Goal: Information Seeking & Learning: Learn about a topic

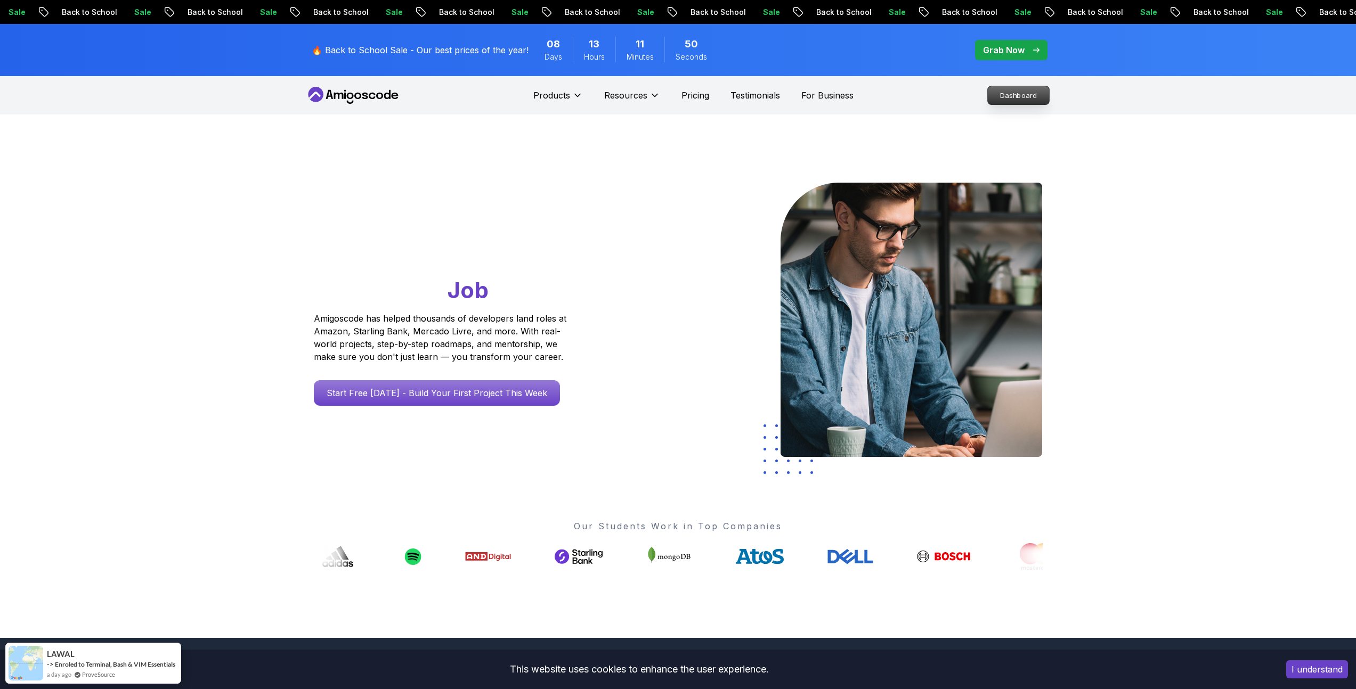
click at [999, 97] on p "Dashboard" at bounding box center [1017, 95] width 61 height 18
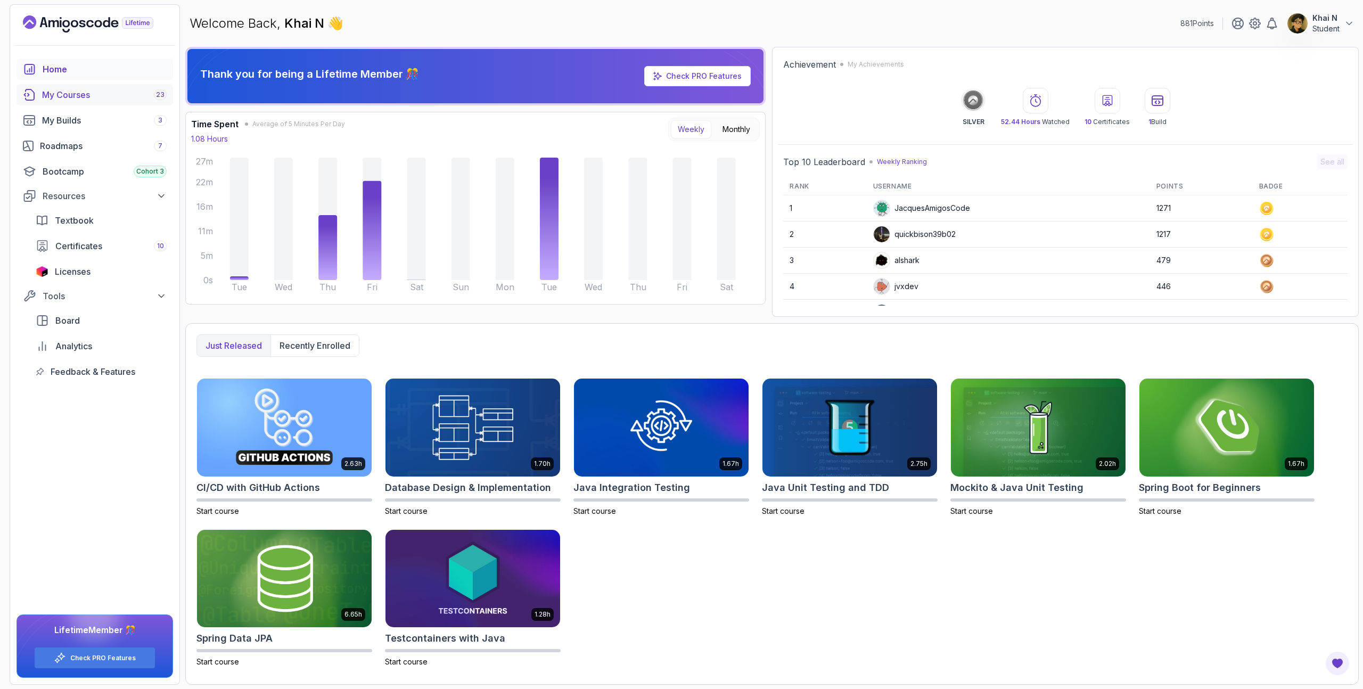
click at [108, 103] on link "My Courses 23" at bounding box center [95, 94] width 157 height 21
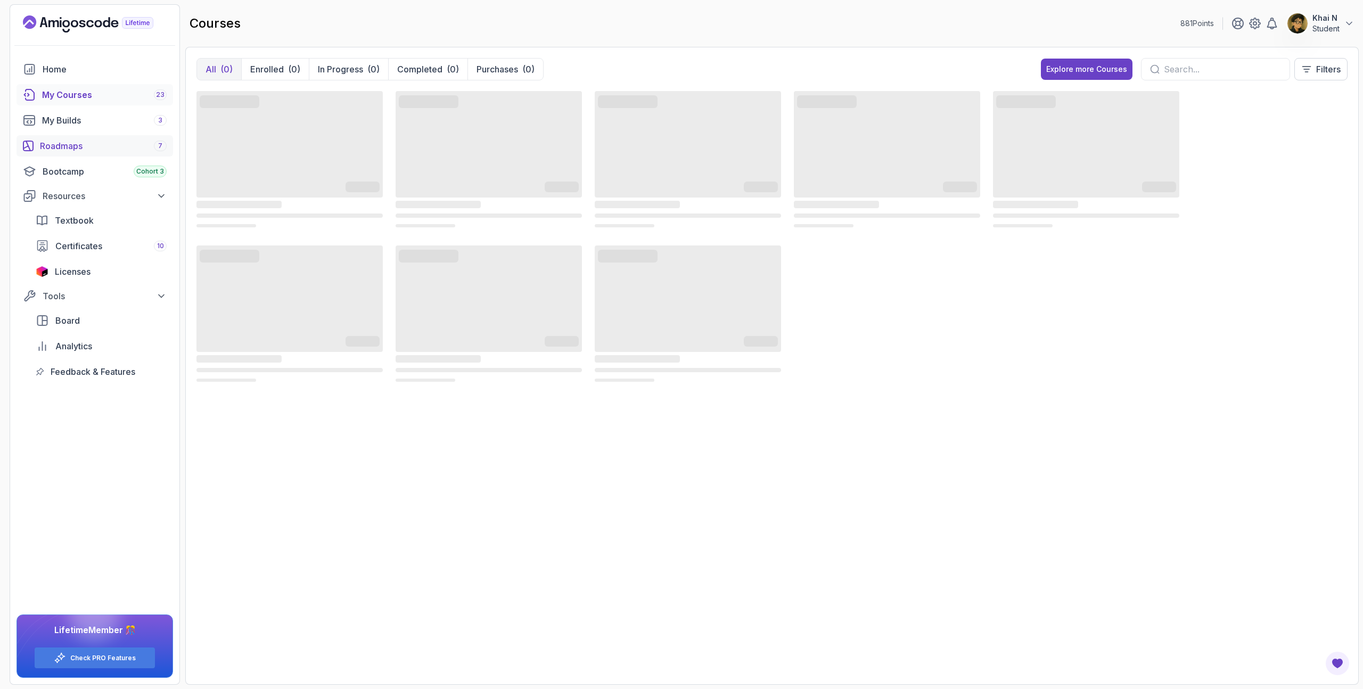
click at [110, 142] on div "Roadmaps 7" at bounding box center [103, 146] width 127 height 13
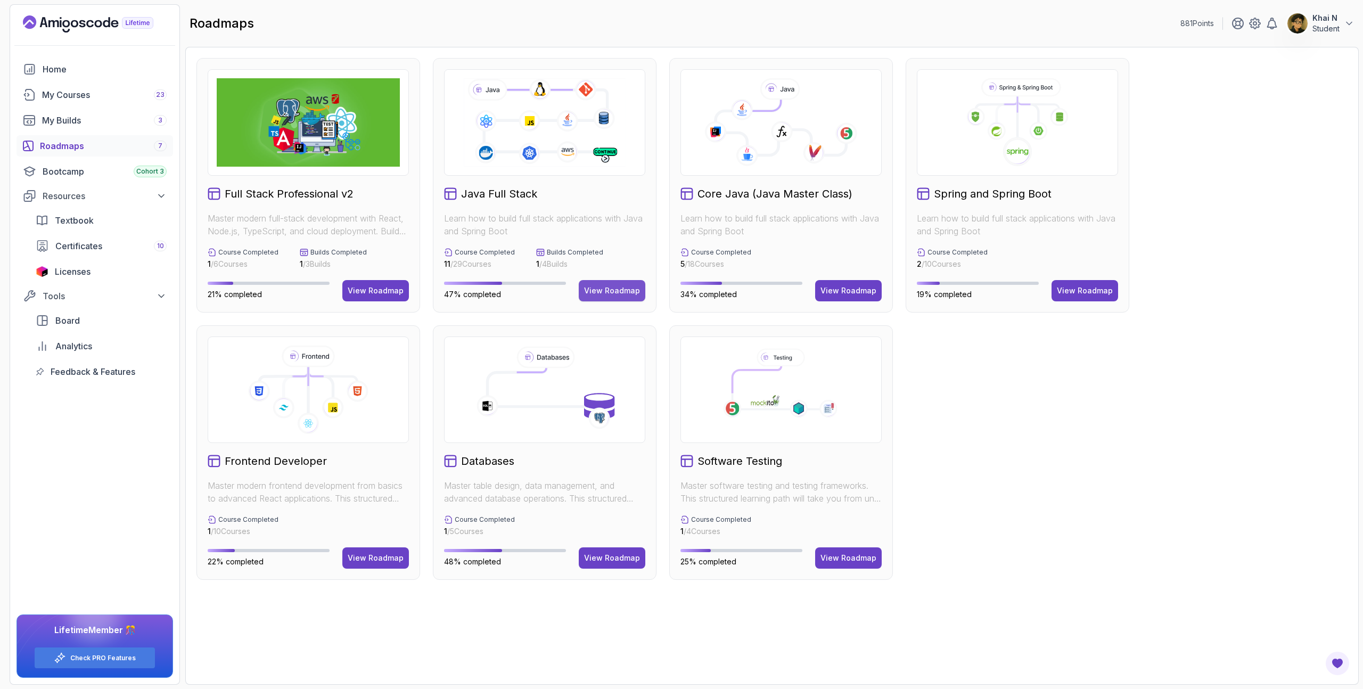
click at [626, 290] on div "View Roadmap" at bounding box center [612, 290] width 56 height 11
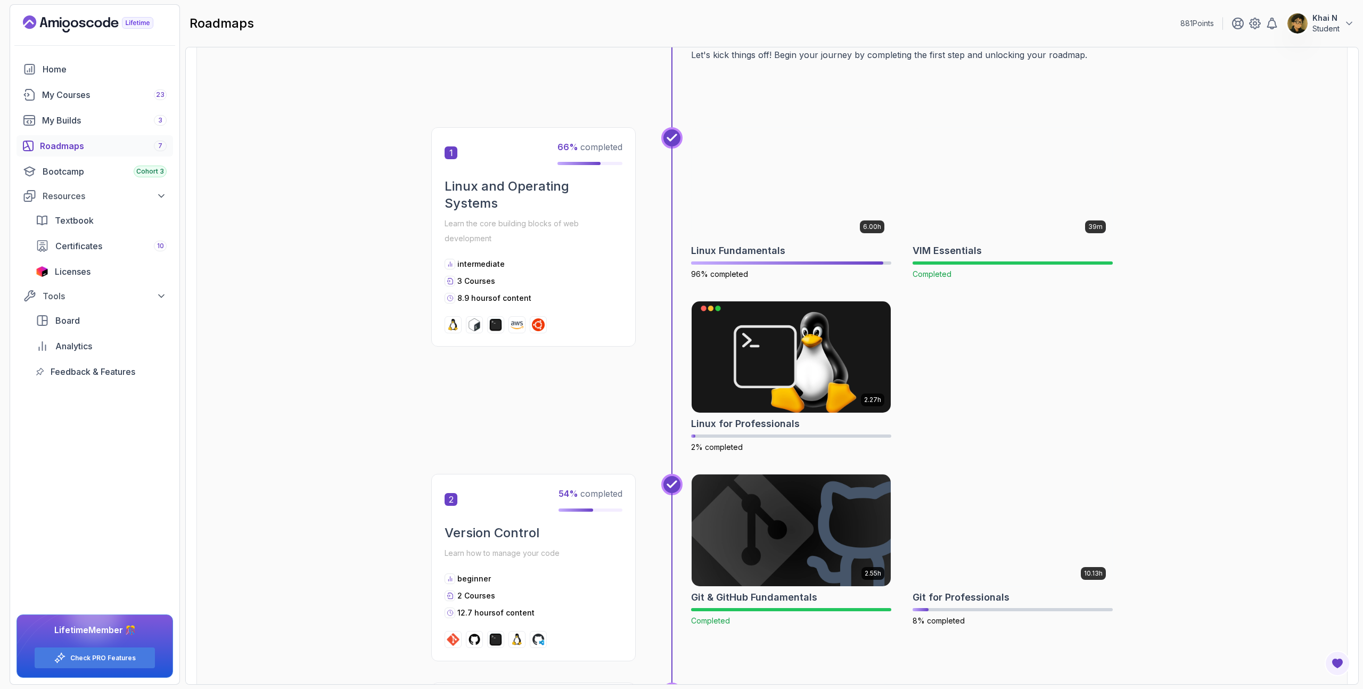
scroll to position [136, 0]
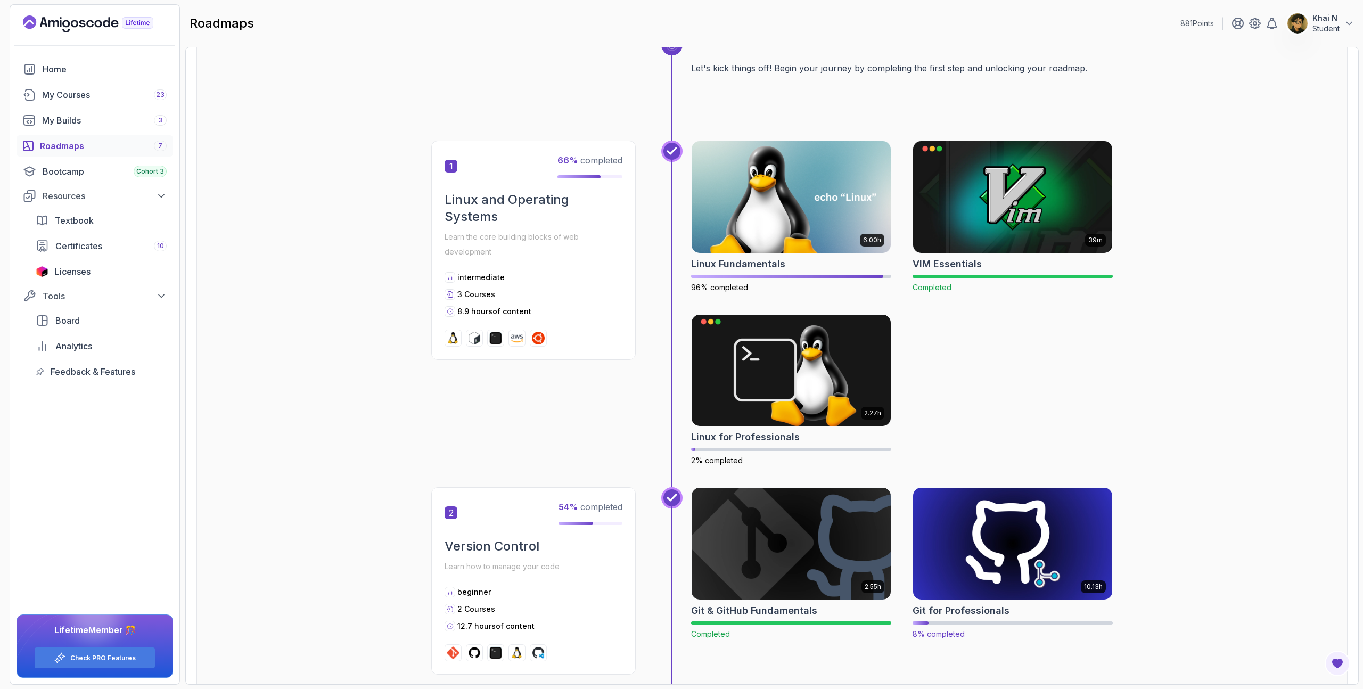
click at [1020, 577] on img at bounding box center [1013, 543] width 209 height 117
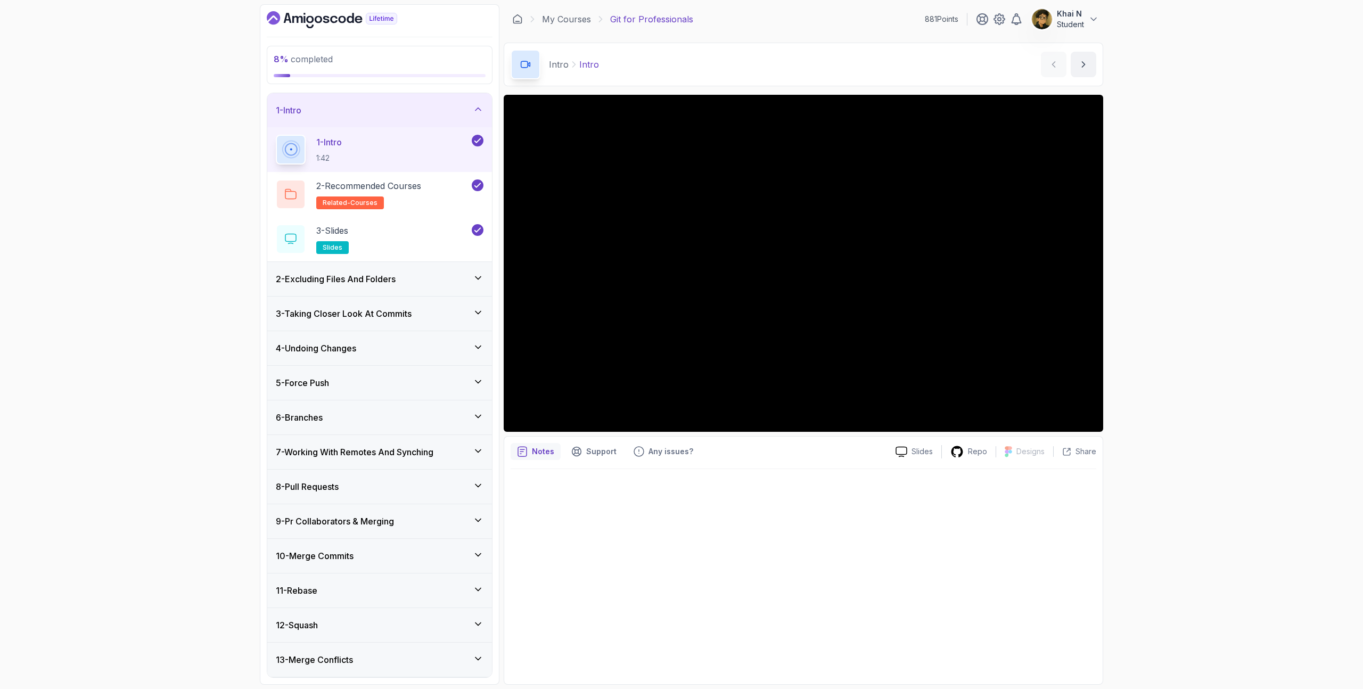
click at [387, 309] on h3 "3 - Taking Closer Look At Commits" at bounding box center [344, 313] width 136 height 13
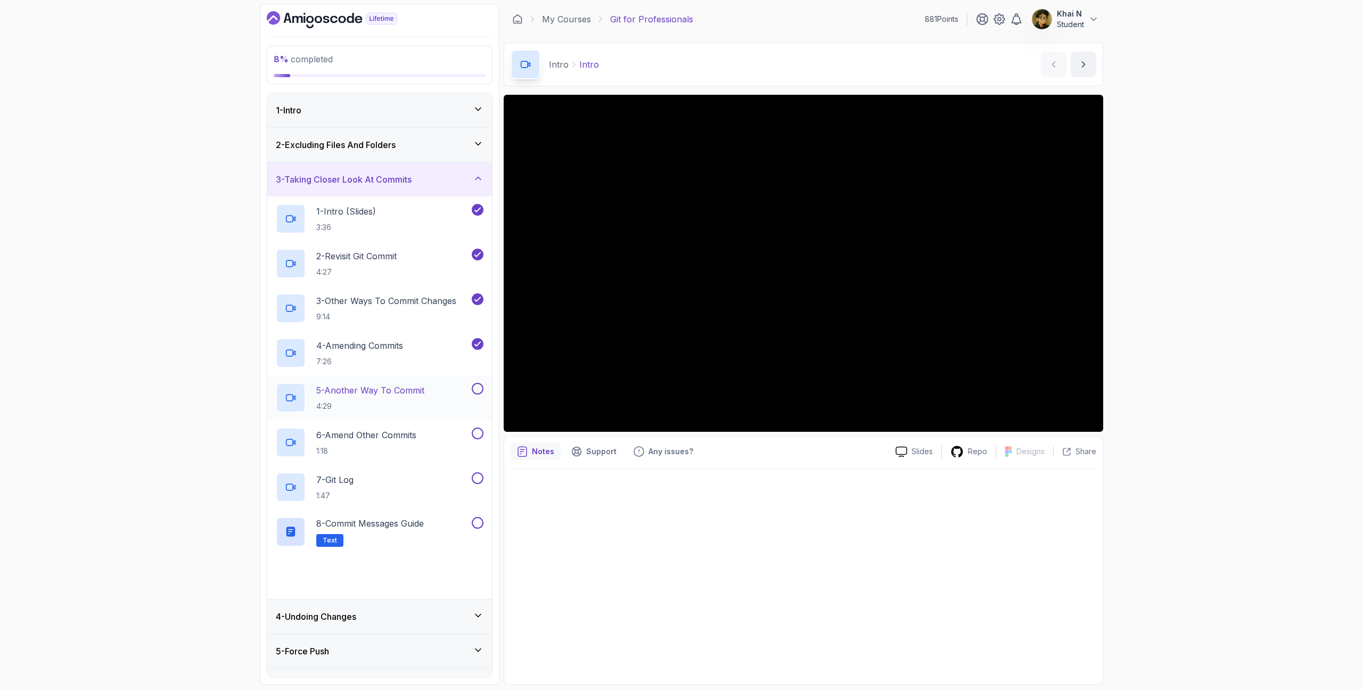
click at [390, 404] on p "4:29" at bounding box center [370, 406] width 108 height 11
click at [391, 355] on h2 "4 - Amending Commits 7:26" at bounding box center [359, 353] width 87 height 28
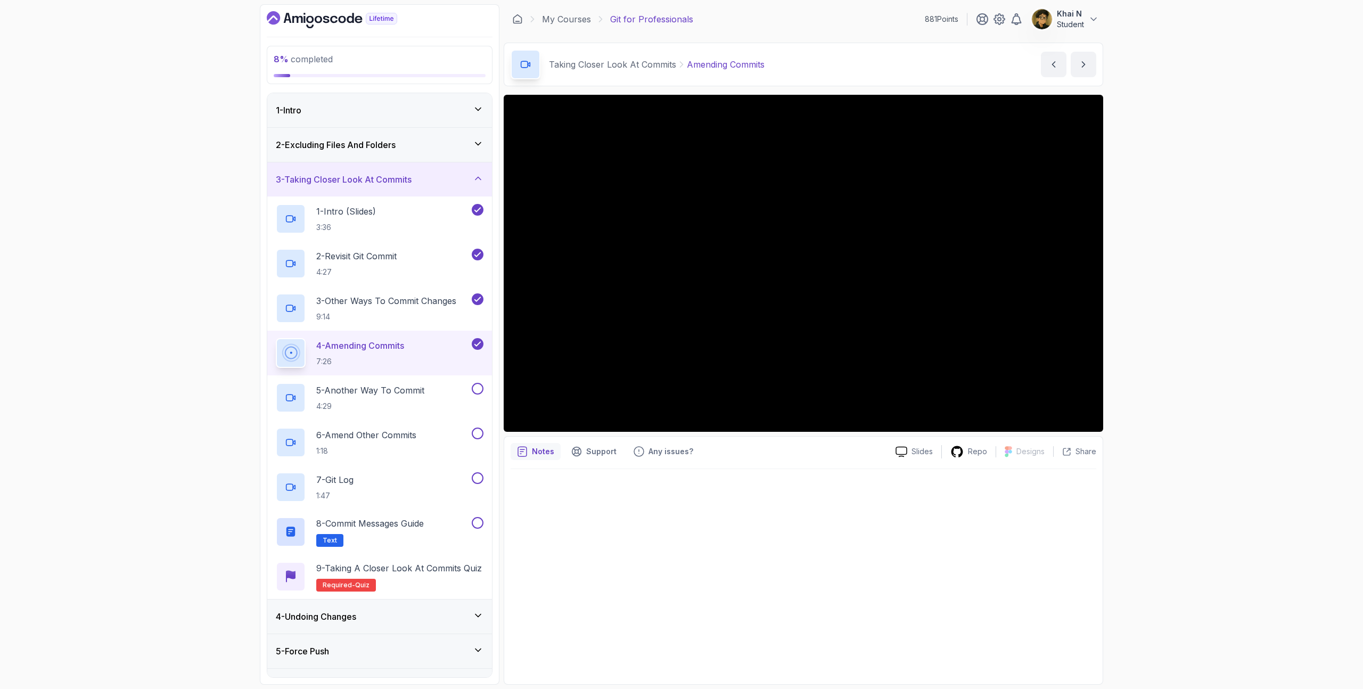
click at [763, 622] on div at bounding box center [804, 573] width 586 height 209
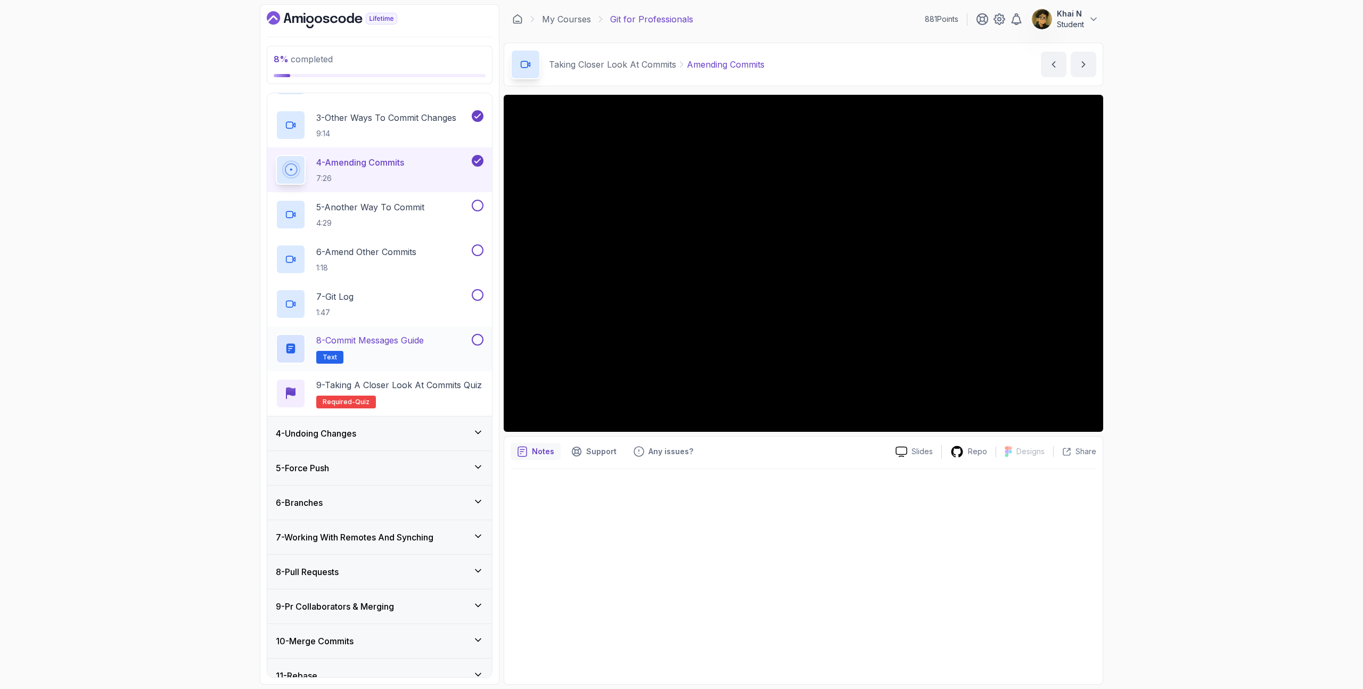
scroll to position [227, 0]
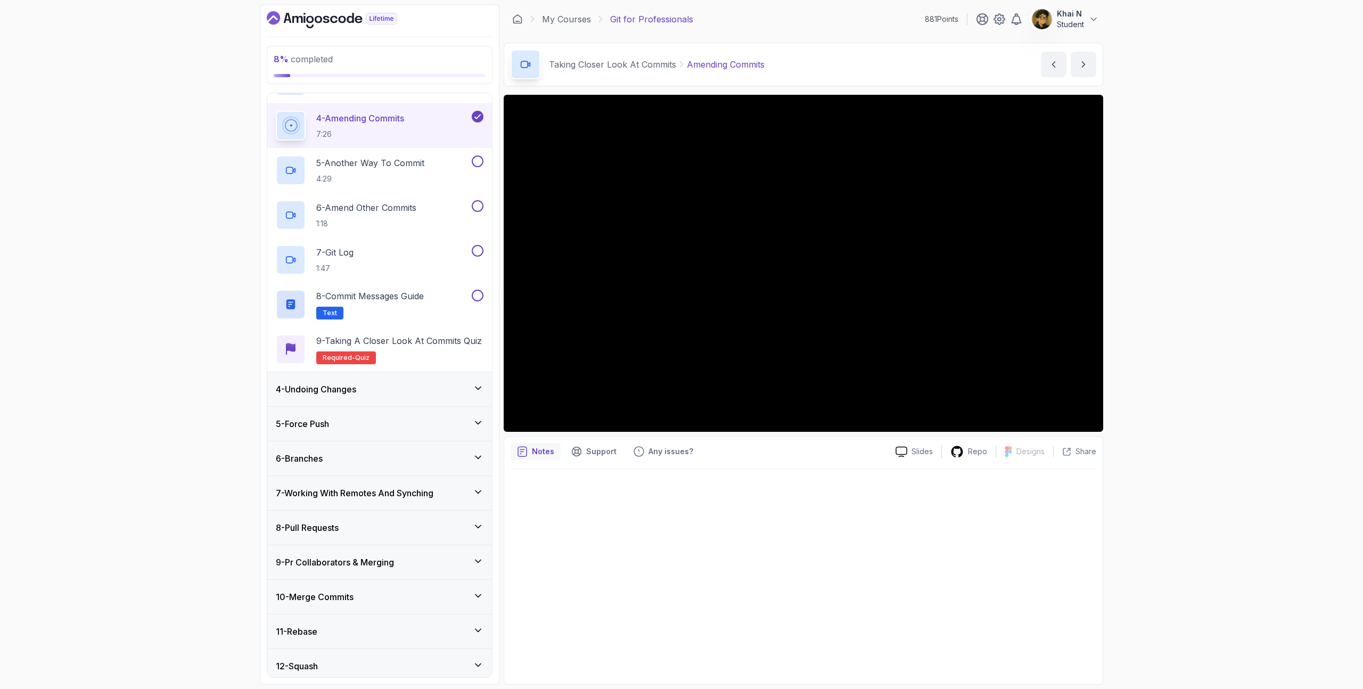
click at [395, 395] on div "4 - Undoing Changes" at bounding box center [380, 389] width 208 height 13
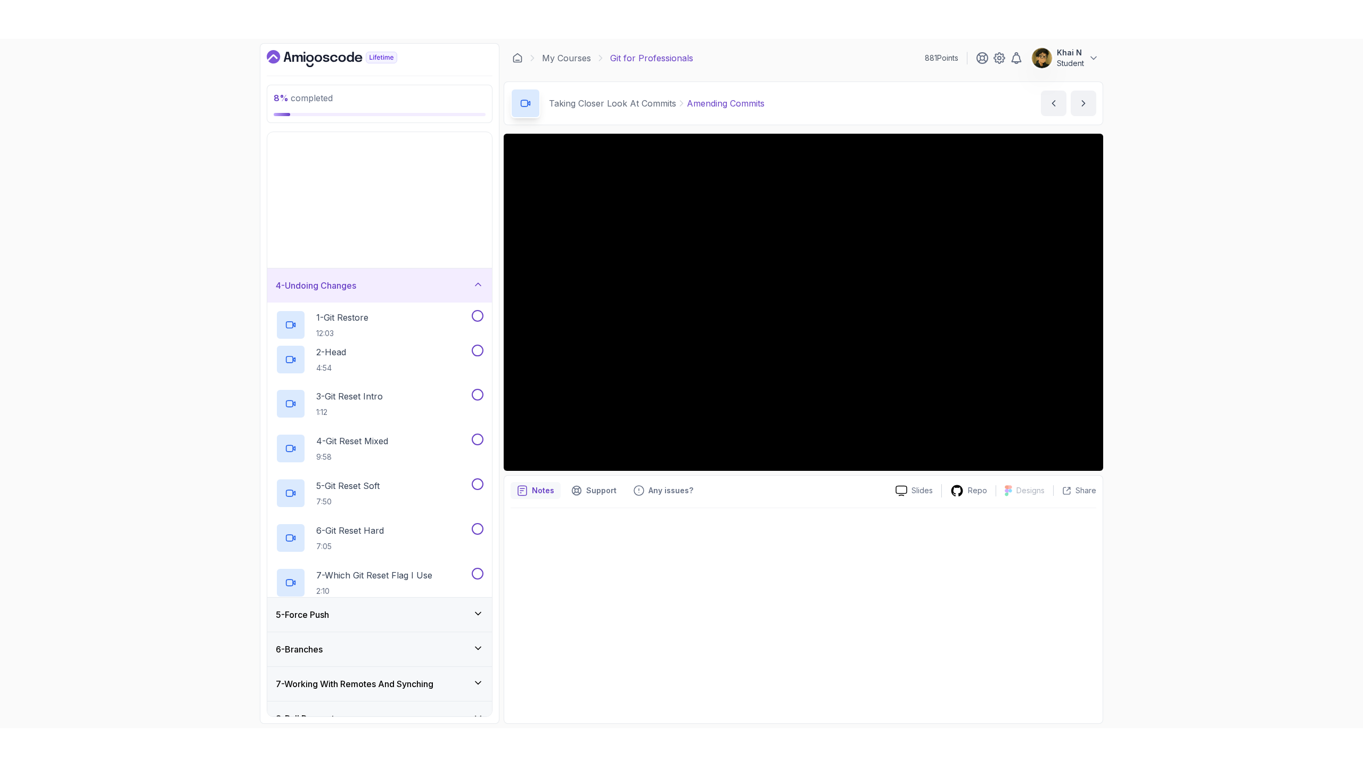
scroll to position [108, 0]
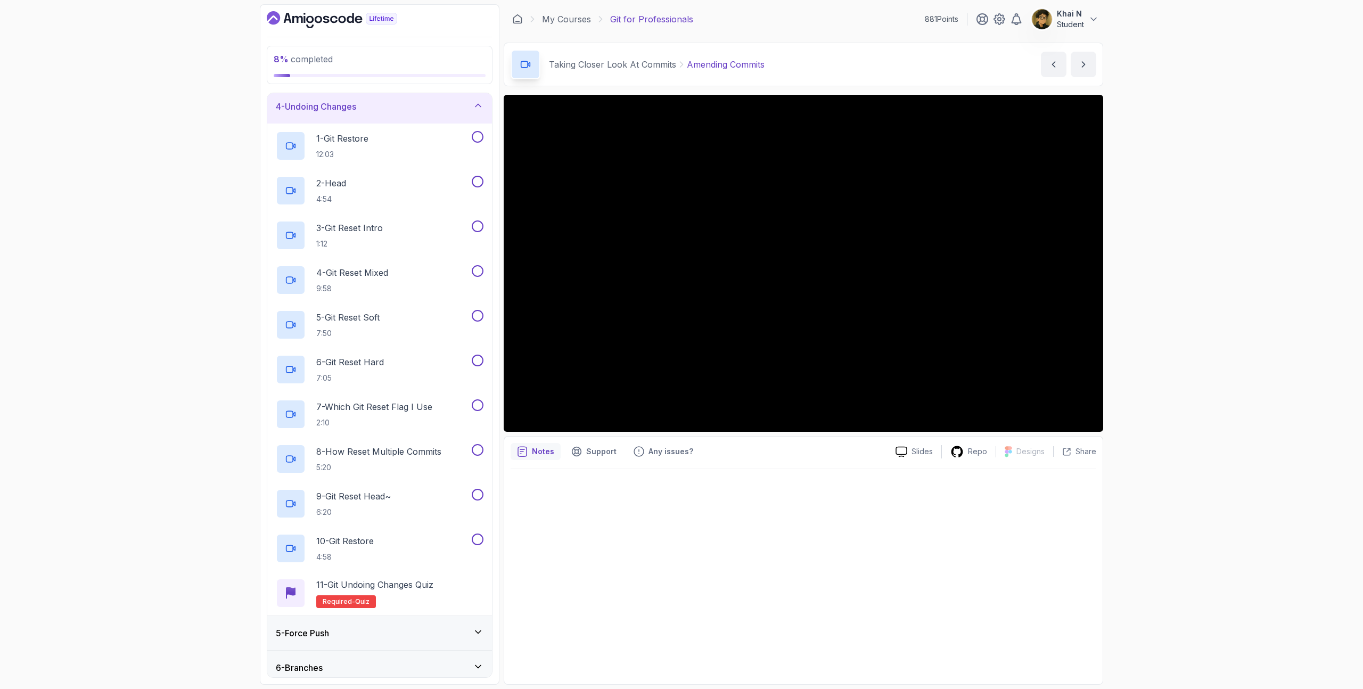
click at [393, 115] on div "4 - Undoing Changes" at bounding box center [379, 106] width 225 height 34
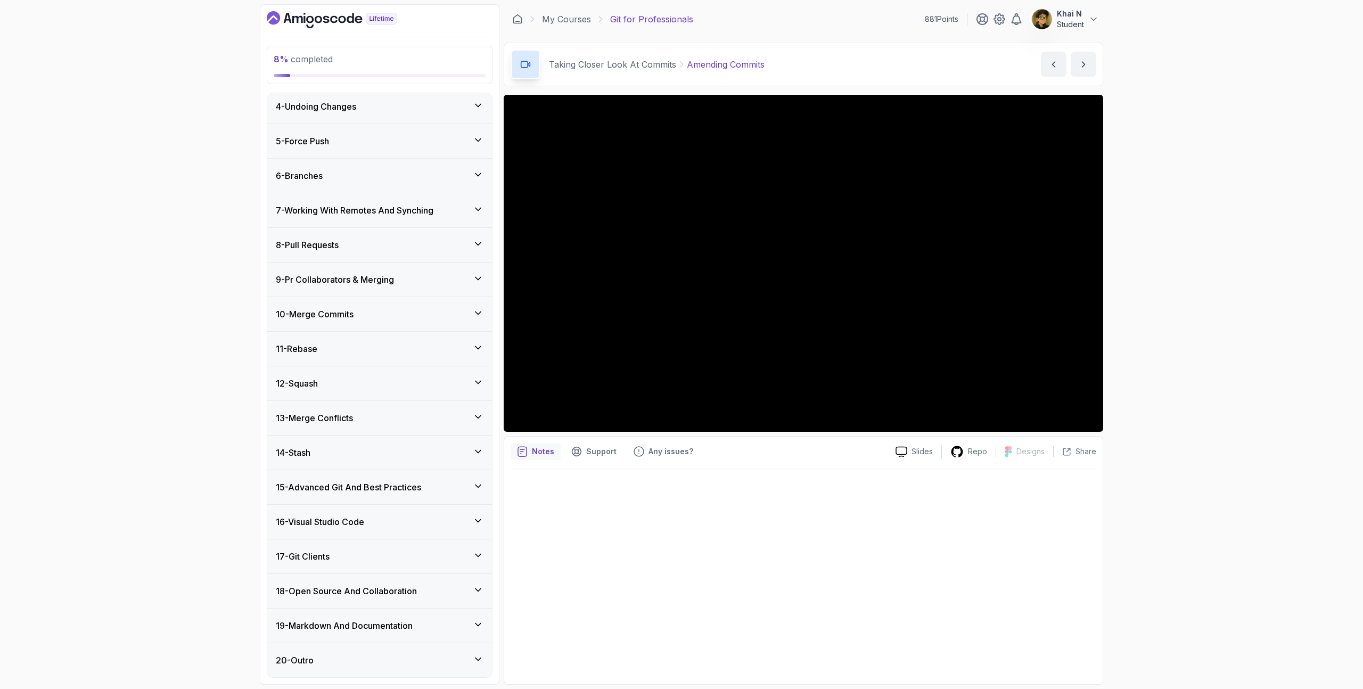
scroll to position [30, 0]
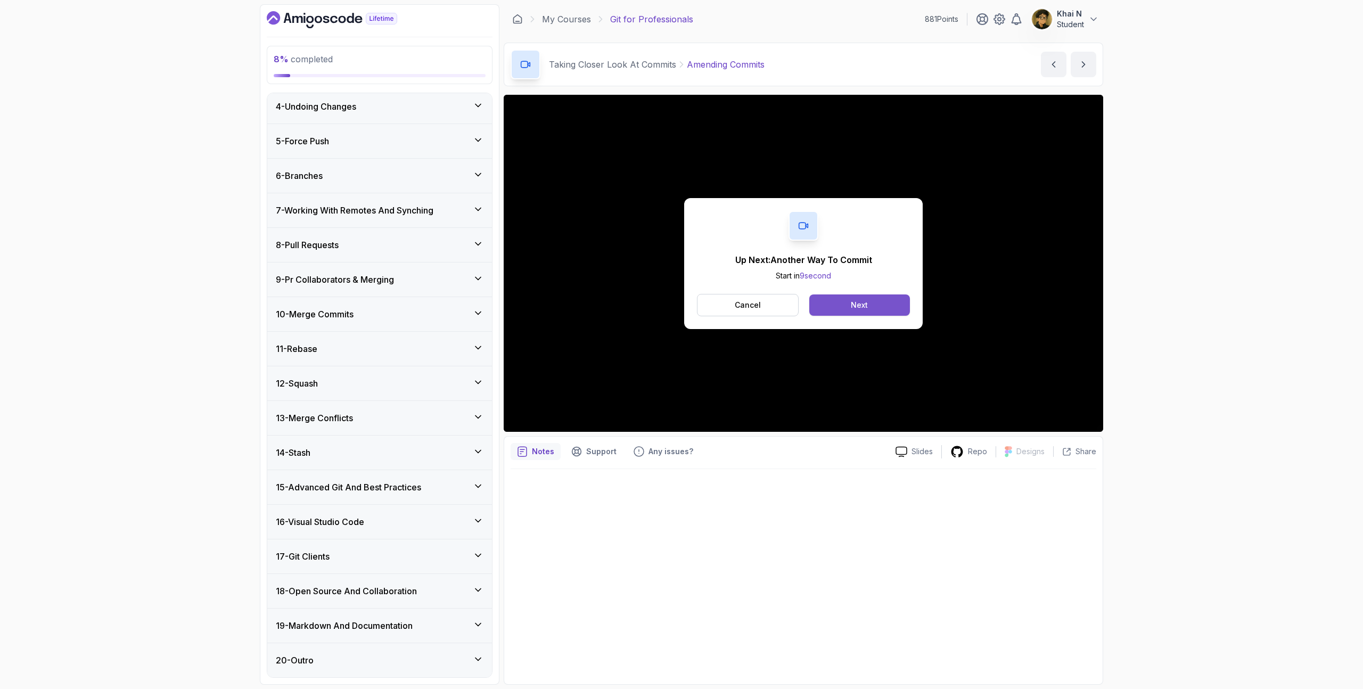
click at [859, 304] on div "Next" at bounding box center [859, 305] width 17 height 11
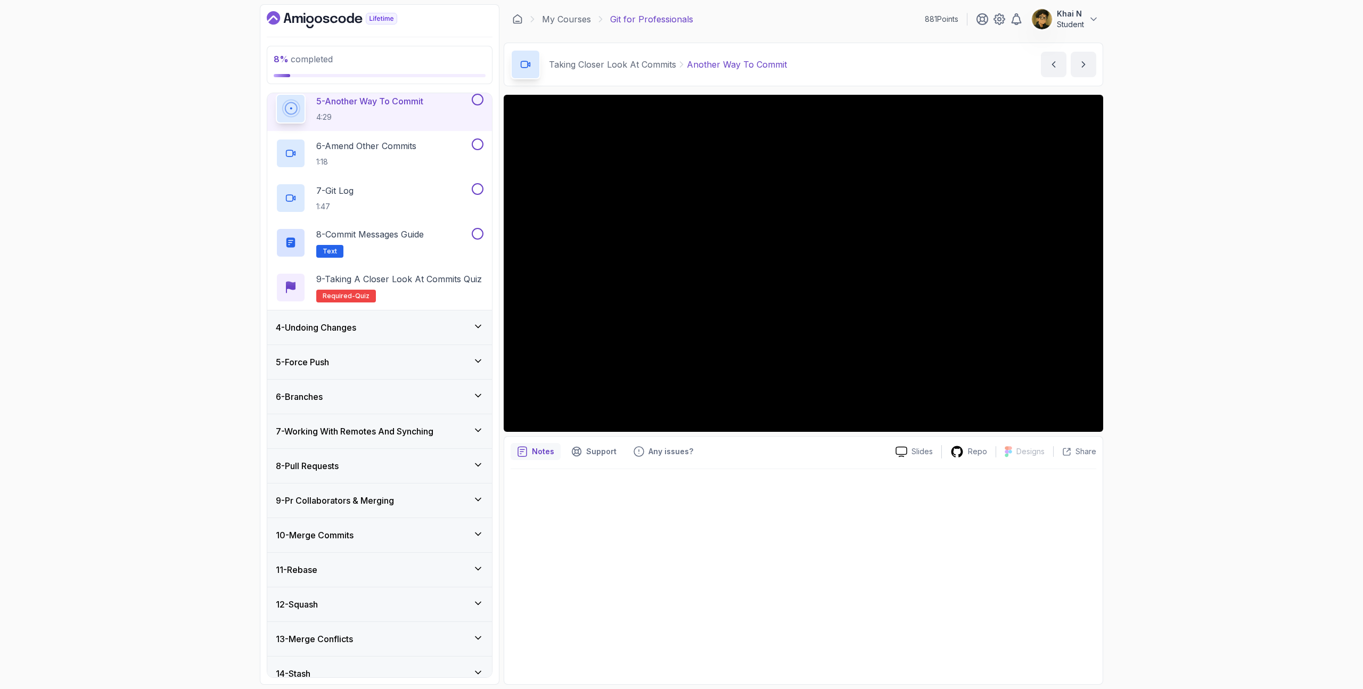
scroll to position [185, 0]
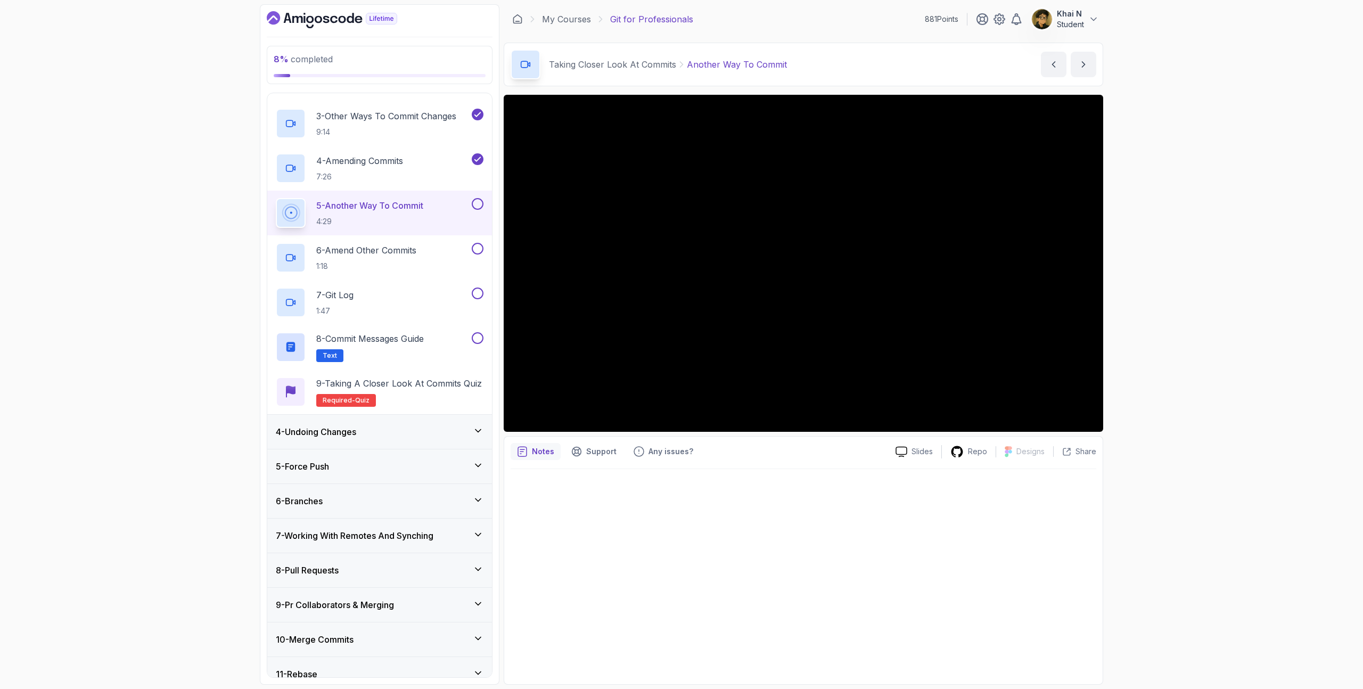
click at [800, 510] on div at bounding box center [804, 573] width 586 height 209
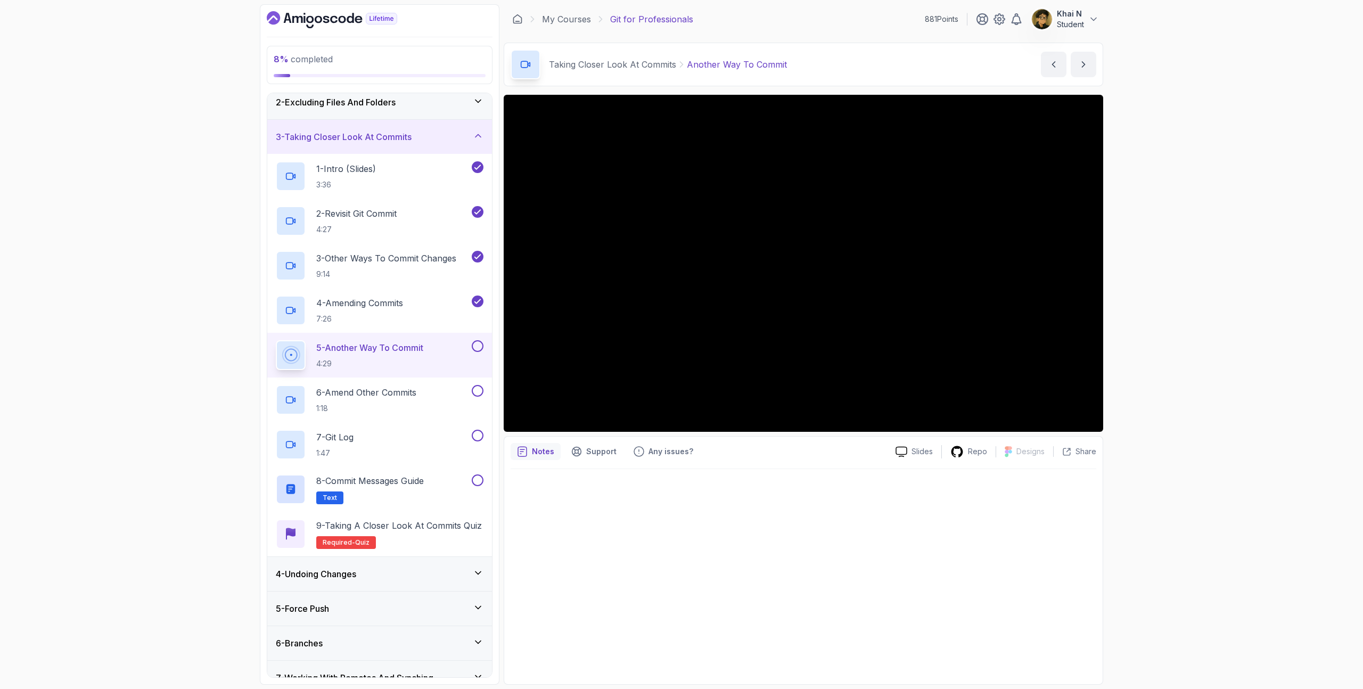
scroll to position [0, 0]
